Goal: Check status

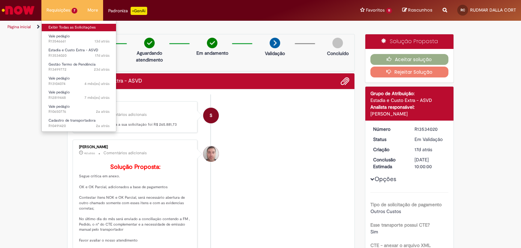
click at [60, 25] on link "Exibir Todas as Solicitações" at bounding box center [79, 27] width 75 height 7
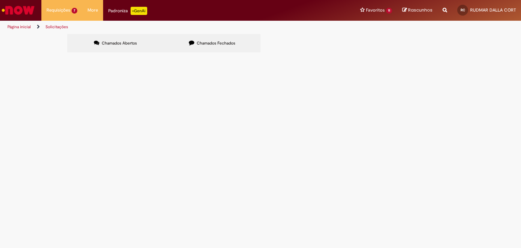
click at [202, 45] on span "Chamados Fechados" at bounding box center [216, 42] width 39 height 5
click at [0, 0] on span "Compensação Interna" at bounding box center [0, 0] width 0 height 0
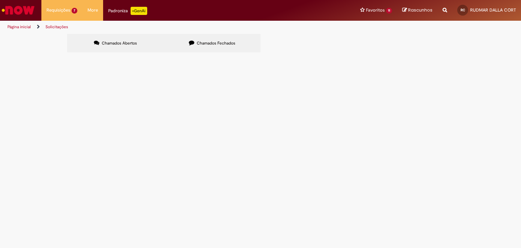
click at [0, 0] on span "Compensação Interna" at bounding box center [0, 0] width 0 height 0
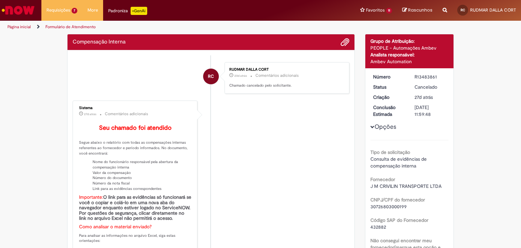
click at [83, 102] on div "Sistema 27d atrás 27 dias atrás Comentários adicionais Seu chamado foi atendido…" at bounding box center [135, 236] width 121 height 268
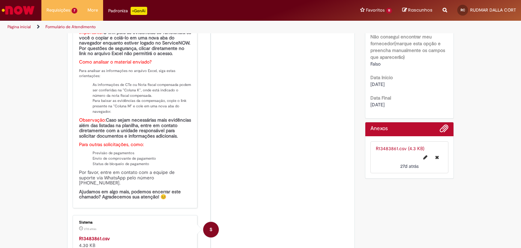
scroll to position [243, 0]
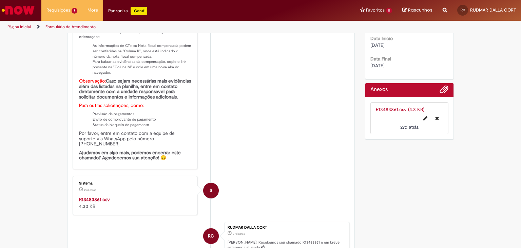
click at [93, 196] on strong "R13483861.csv" at bounding box center [94, 199] width 31 height 6
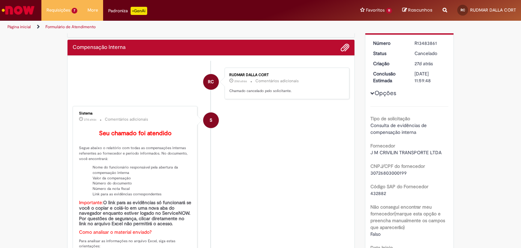
scroll to position [0, 0]
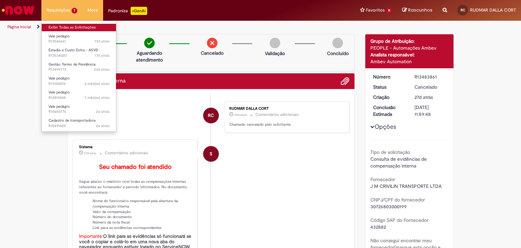
click at [63, 27] on link "Exibir Todas as Solicitações" at bounding box center [79, 27] width 75 height 7
